Goal: Task Accomplishment & Management: Use online tool/utility

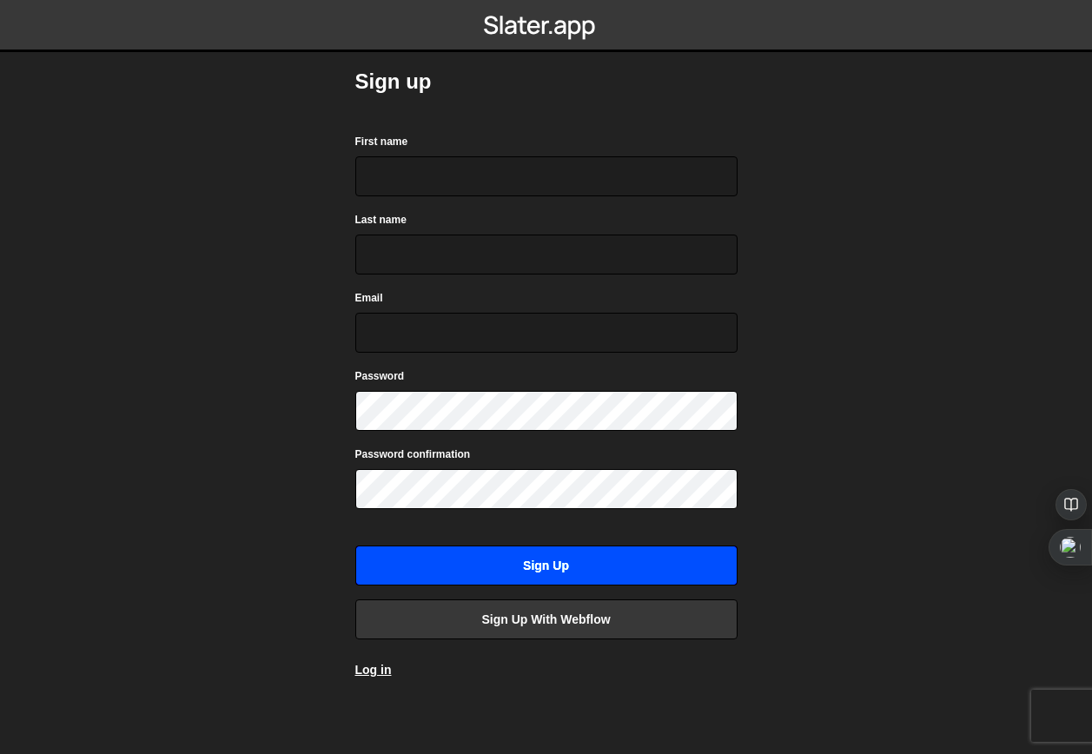
scroll to position [13, 0]
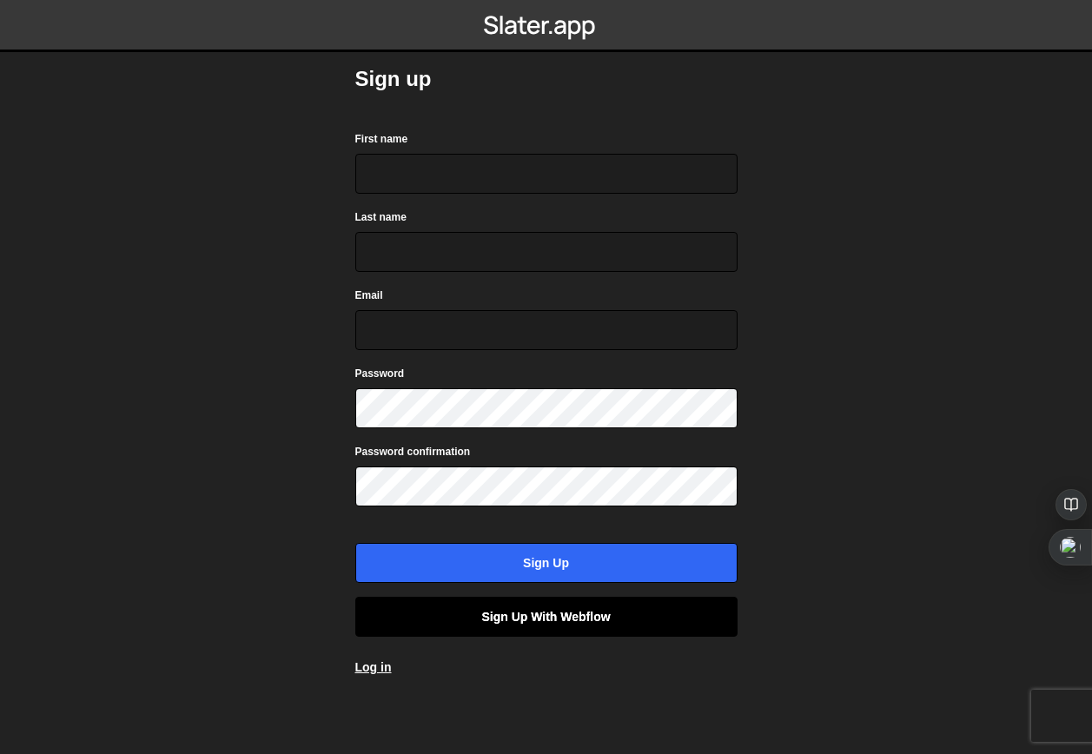
click at [530, 619] on link "Sign up with Webflow" at bounding box center [546, 617] width 382 height 40
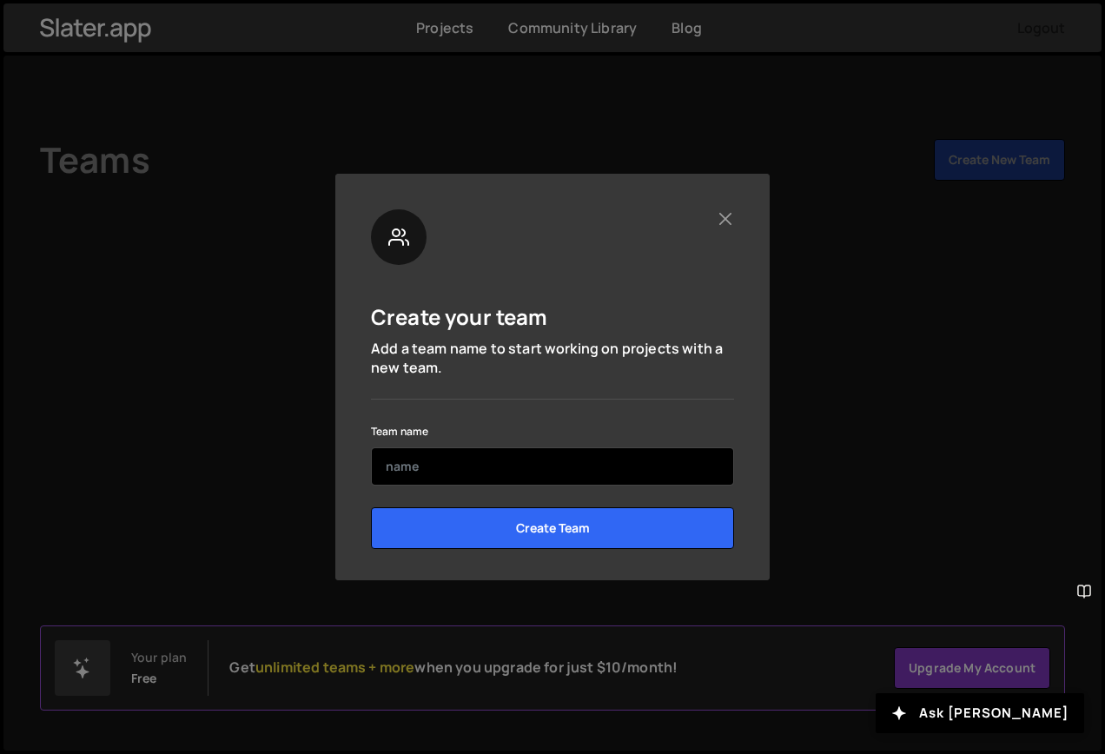
click at [506, 472] on input "text" at bounding box center [552, 466] width 363 height 38
type input "D"
type input "d"
type input "D"
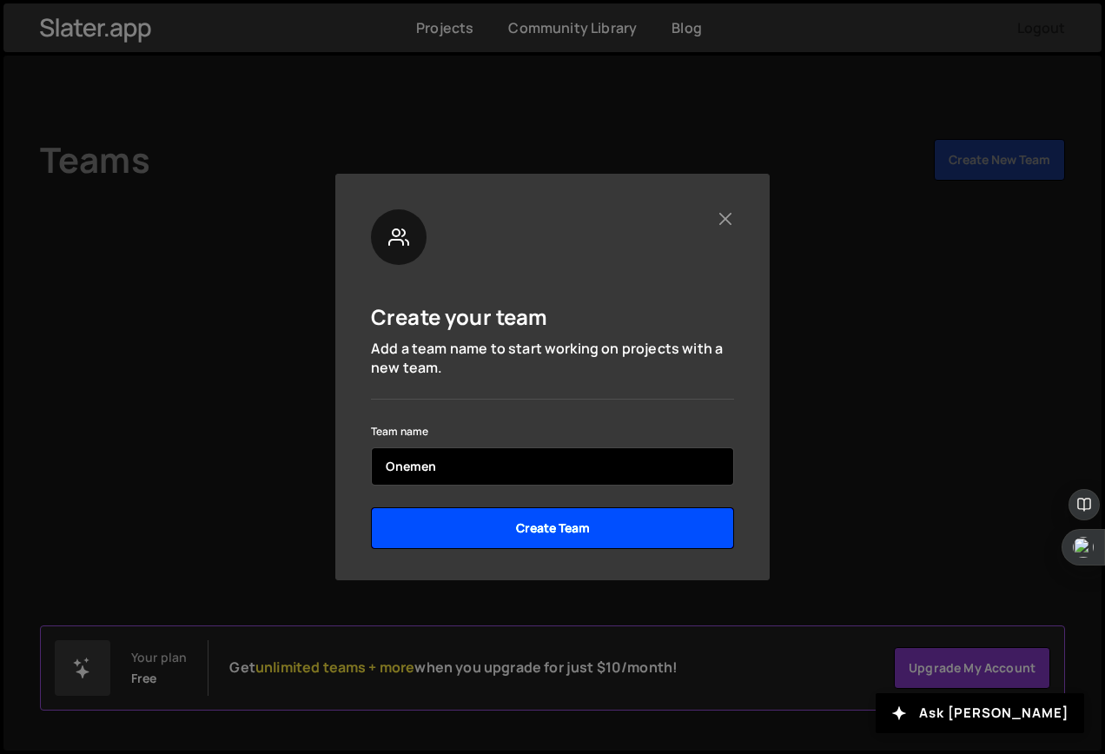
type input "Onemen"
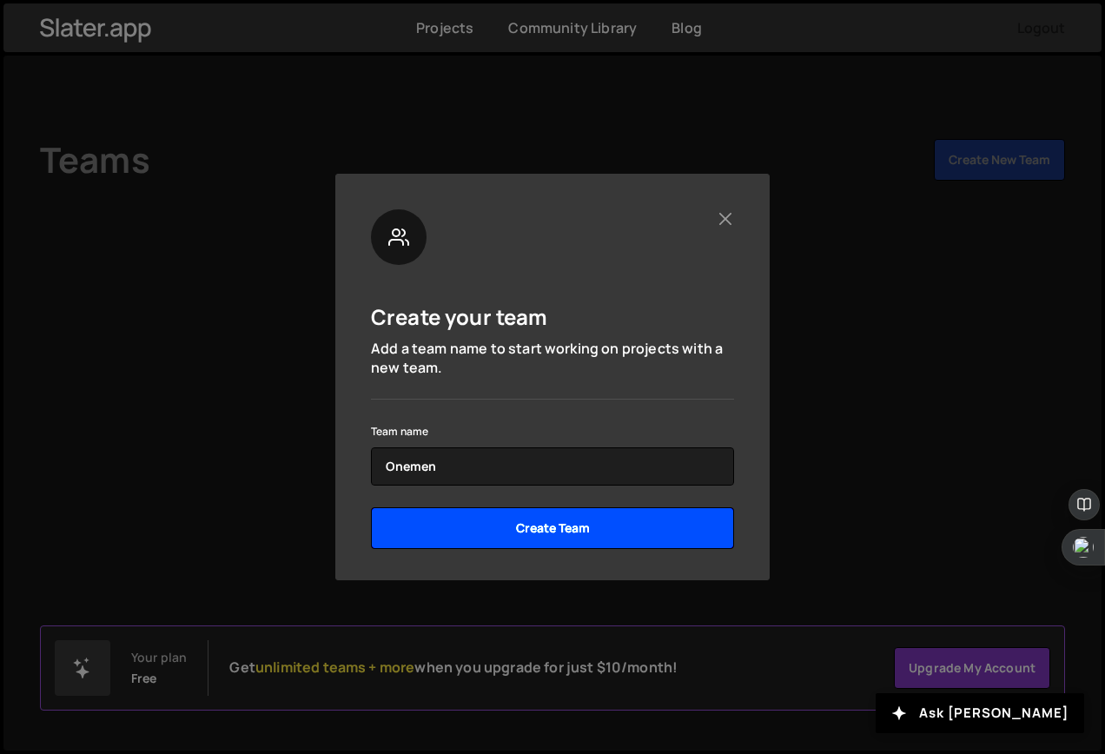
click at [536, 526] on input "Create Team" at bounding box center [552, 528] width 363 height 42
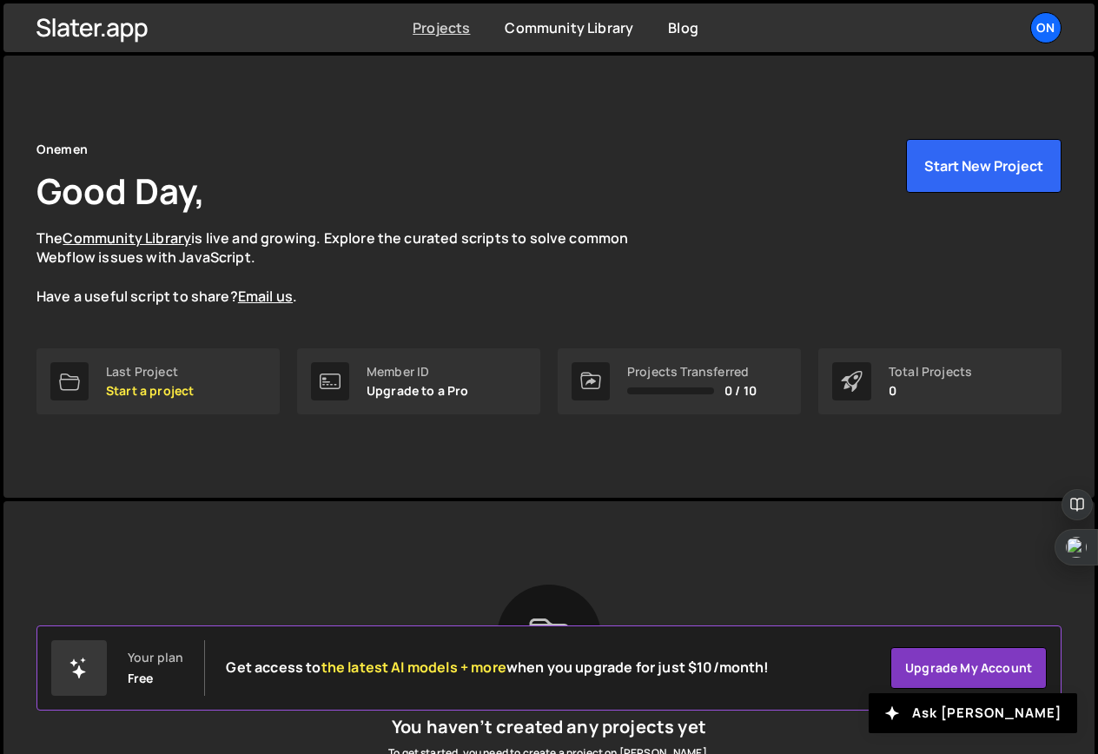
click at [450, 23] on link "Projects" at bounding box center [441, 27] width 57 height 19
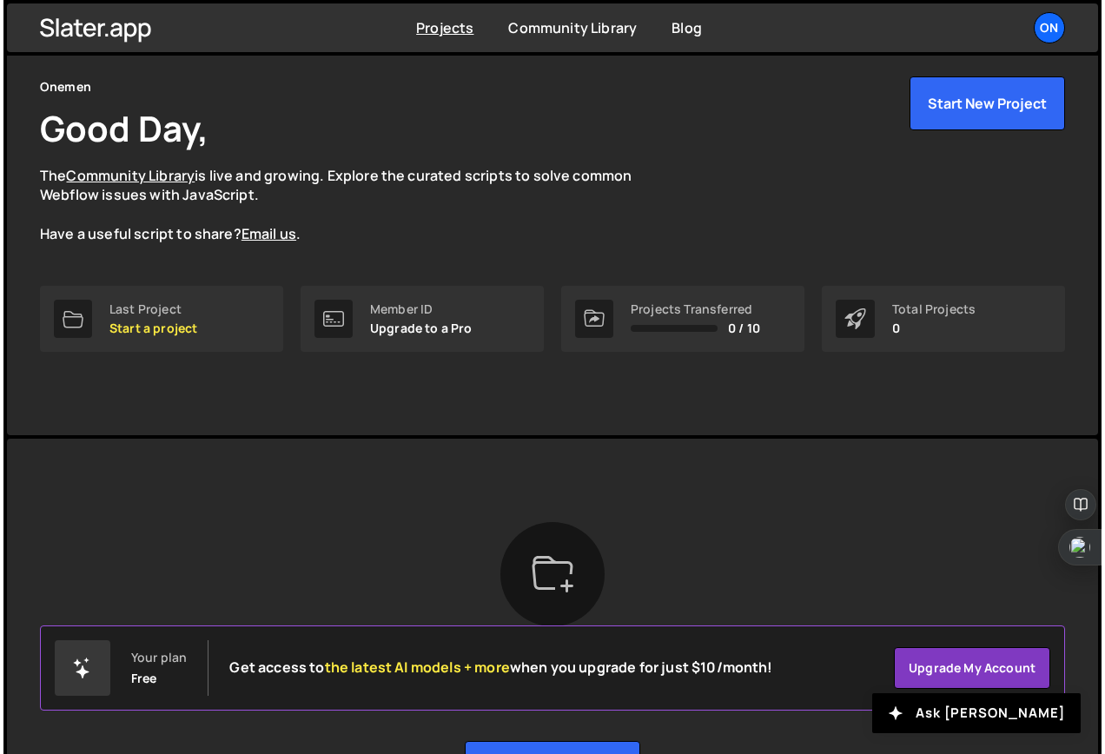
scroll to position [178, 0]
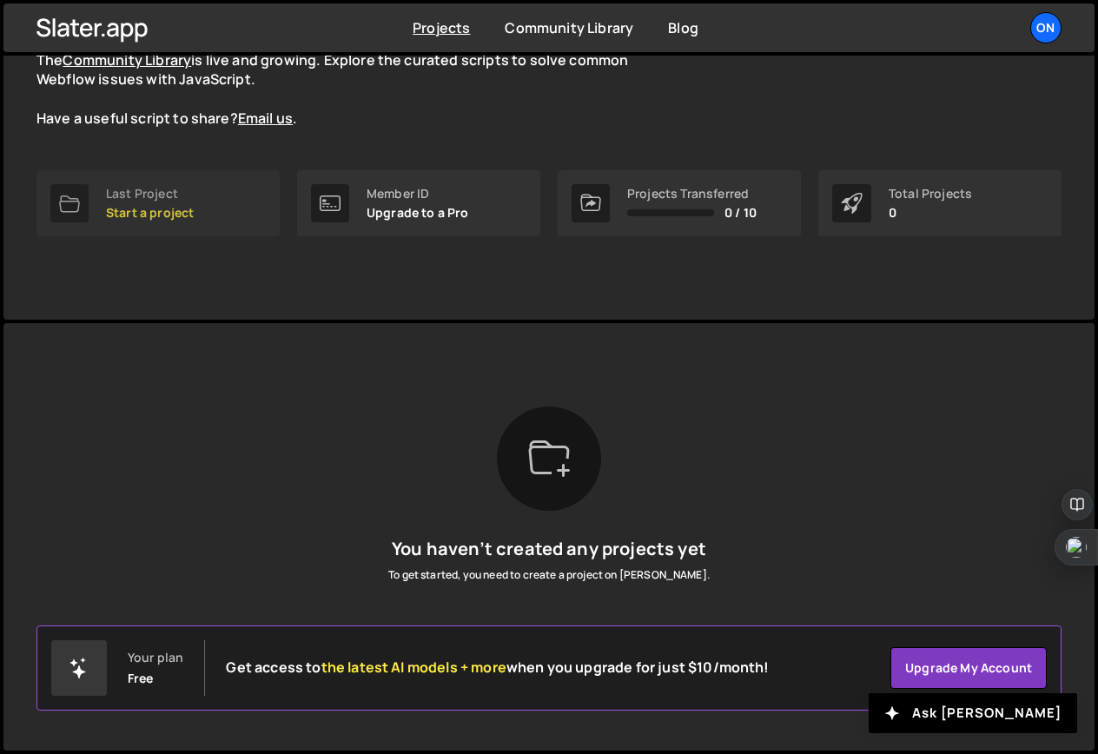
click at [150, 211] on p "Start a project" at bounding box center [150, 213] width 88 height 14
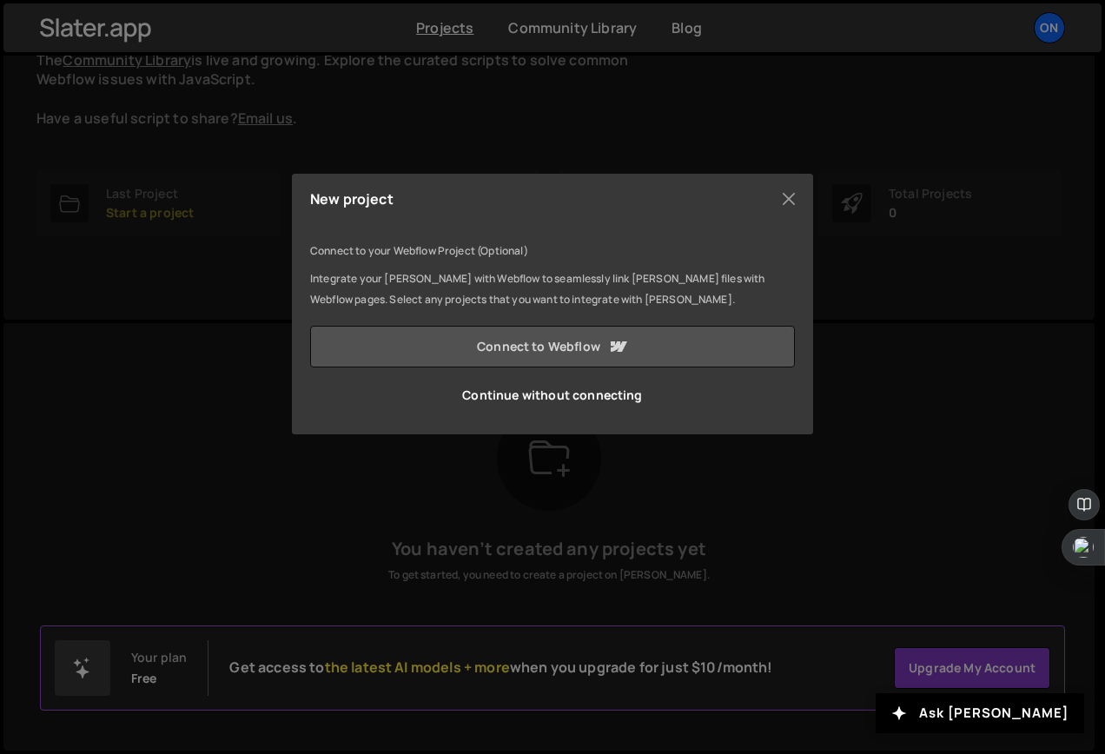
click at [539, 347] on link "Connect to Webflow" at bounding box center [552, 347] width 485 height 42
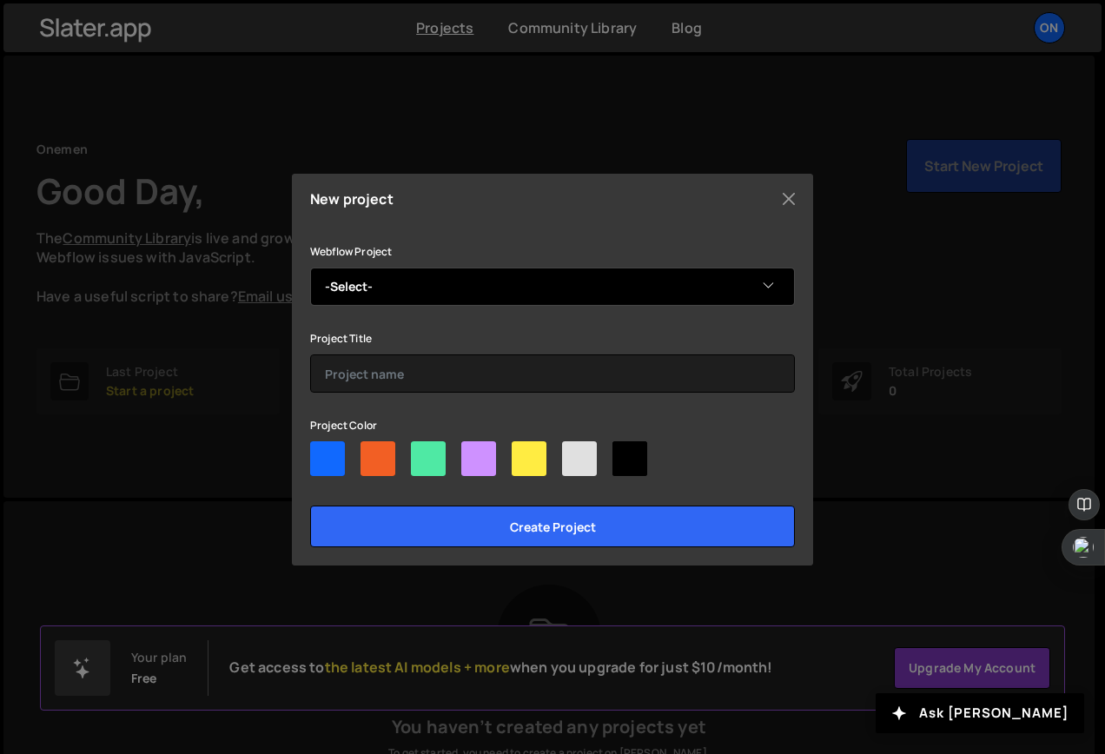
click at [373, 285] on select "-Select- Dropframe Studio" at bounding box center [552, 287] width 485 height 38
select select "68dd9a8734e419f62d47ff29"
click at [310, 268] on select "-Select- Dropframe Studio" at bounding box center [552, 287] width 485 height 38
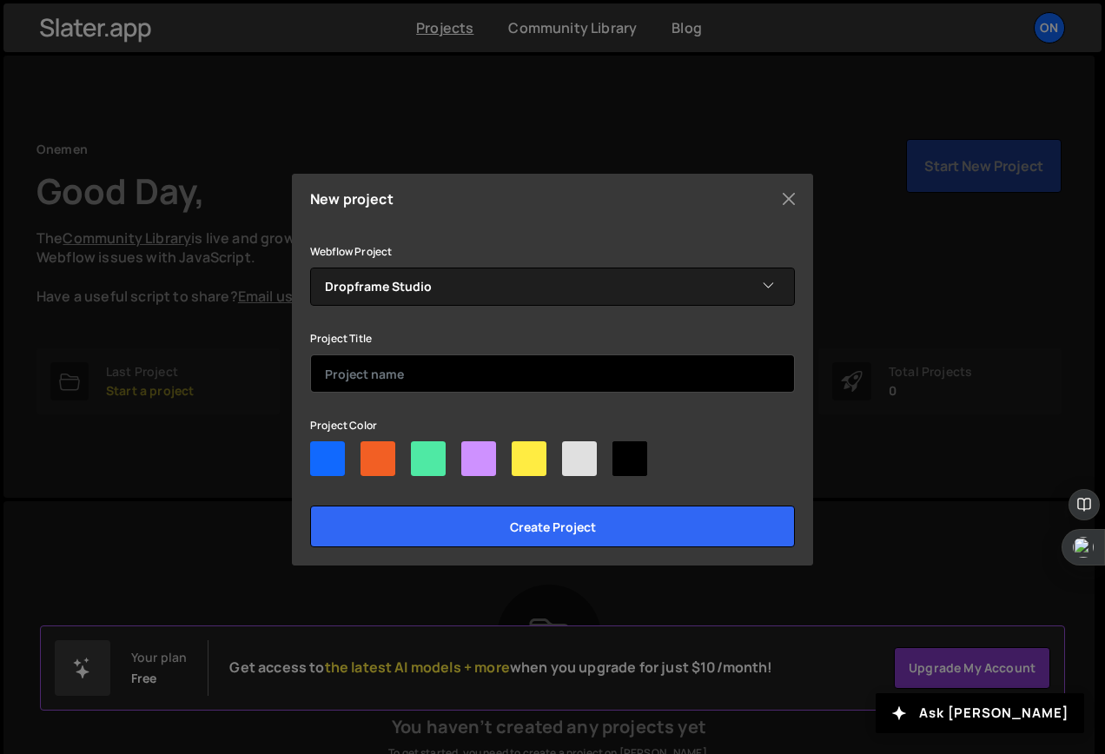
click at [393, 381] on input "text" at bounding box center [552, 373] width 485 height 38
type input "Dropframe Webapp"
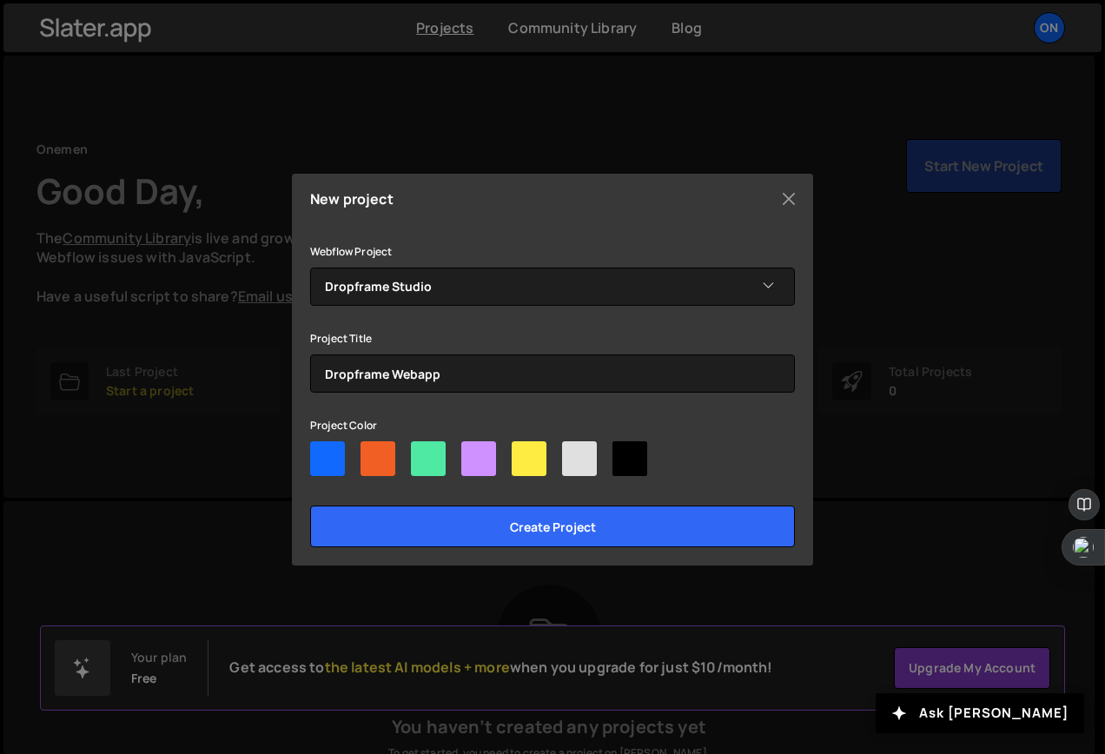
click at [334, 462] on div at bounding box center [327, 458] width 35 height 35
click at [321, 453] on input"] "radio" at bounding box center [315, 446] width 11 height 11
radio input"] "true"
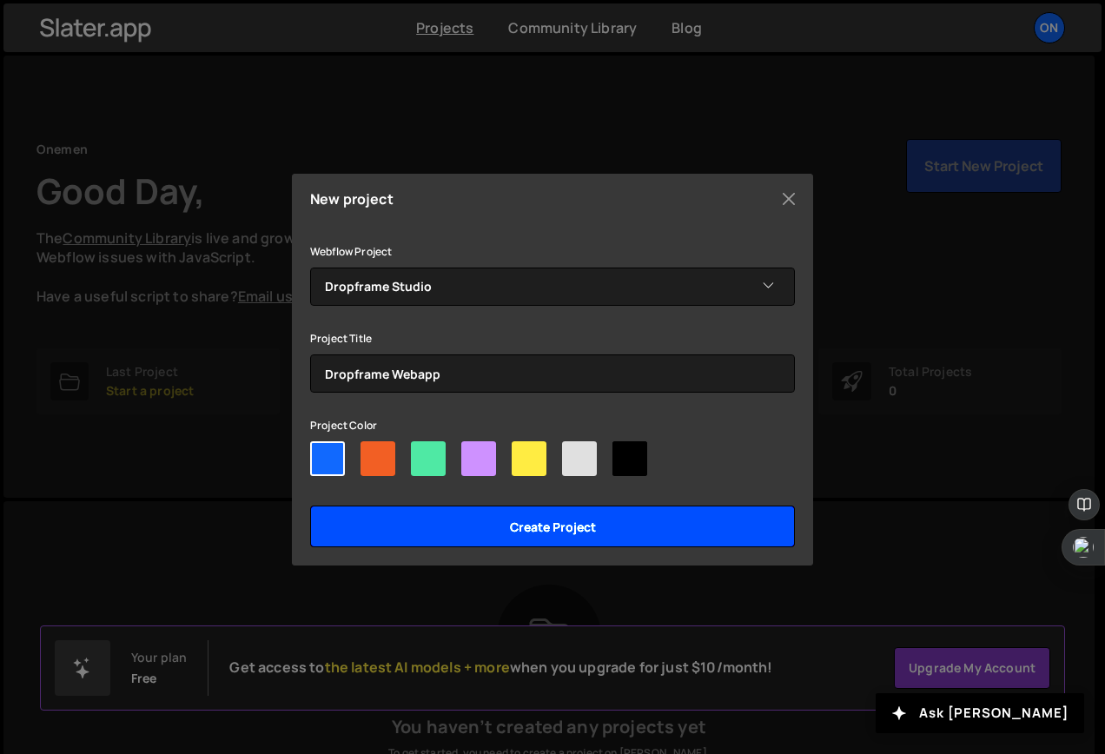
click at [472, 527] on input "Create project" at bounding box center [552, 527] width 485 height 42
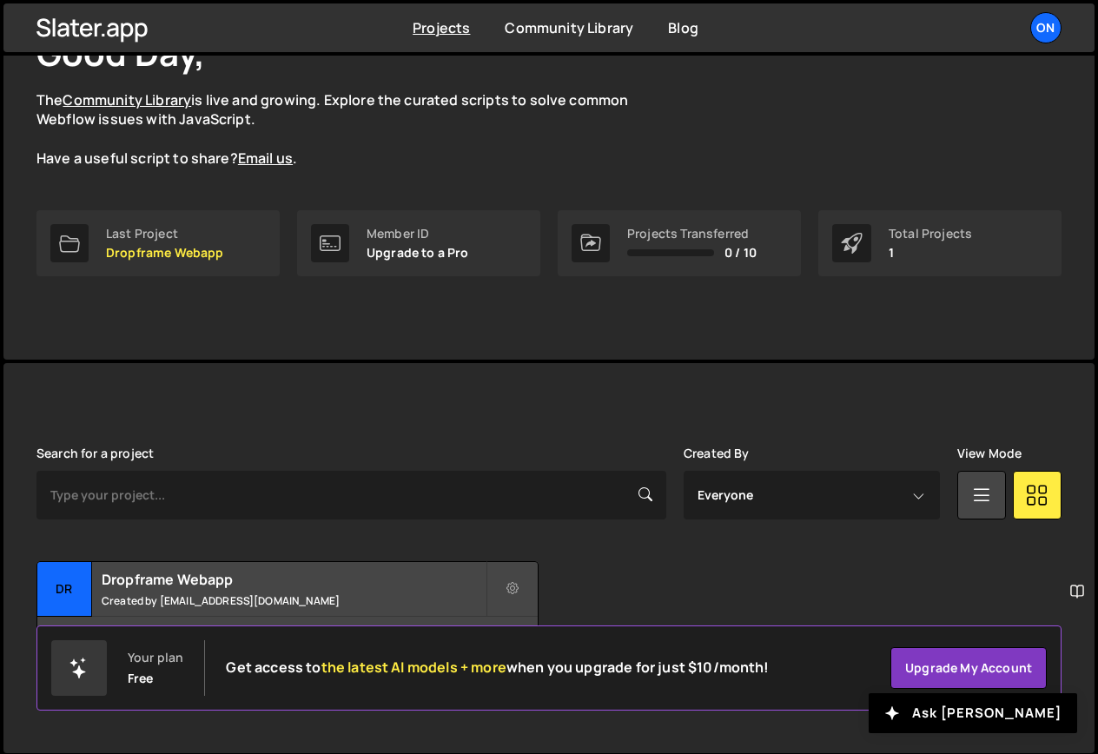
scroll to position [141, 0]
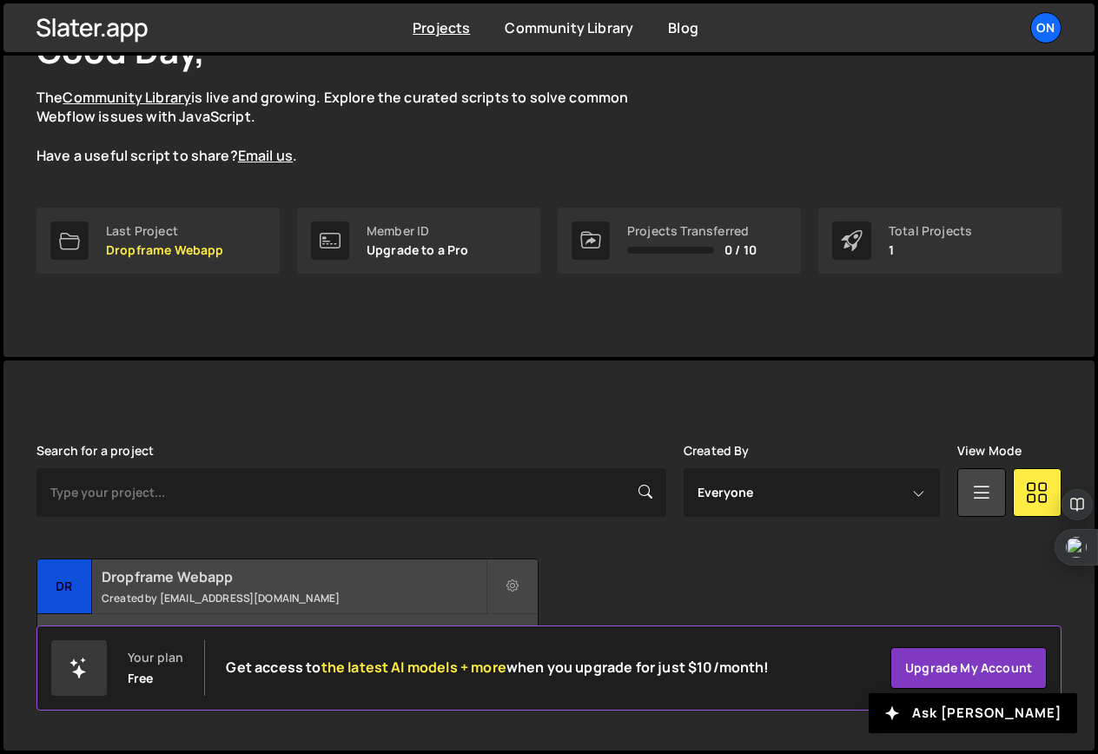
click at [155, 585] on h2 "Dropframe Webapp" at bounding box center [294, 576] width 384 height 19
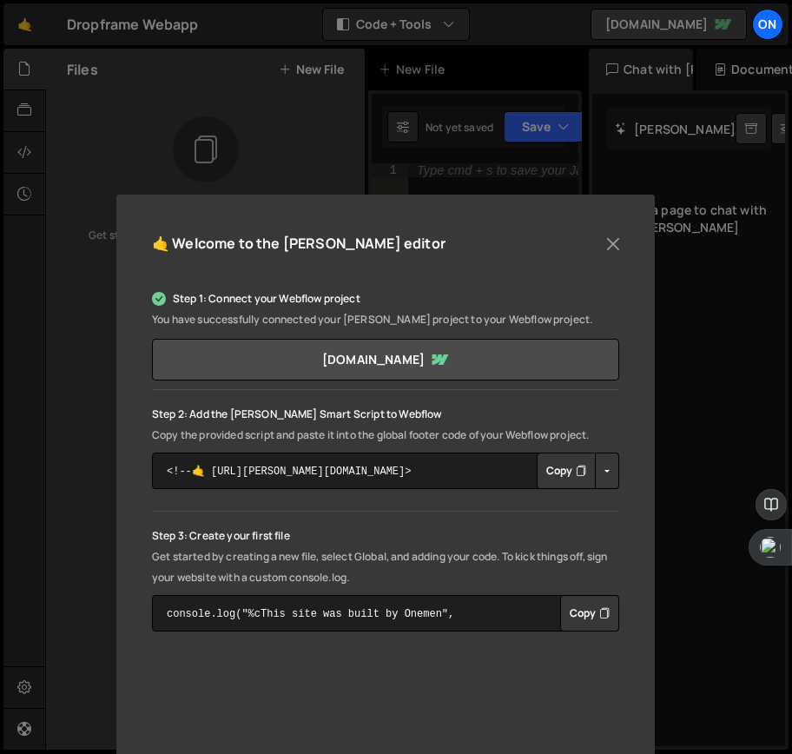
click at [557, 466] on button "Copy" at bounding box center [566, 471] width 59 height 36
click at [586, 612] on button "Copy" at bounding box center [589, 613] width 59 height 36
